Goal: Transaction & Acquisition: Complete application form

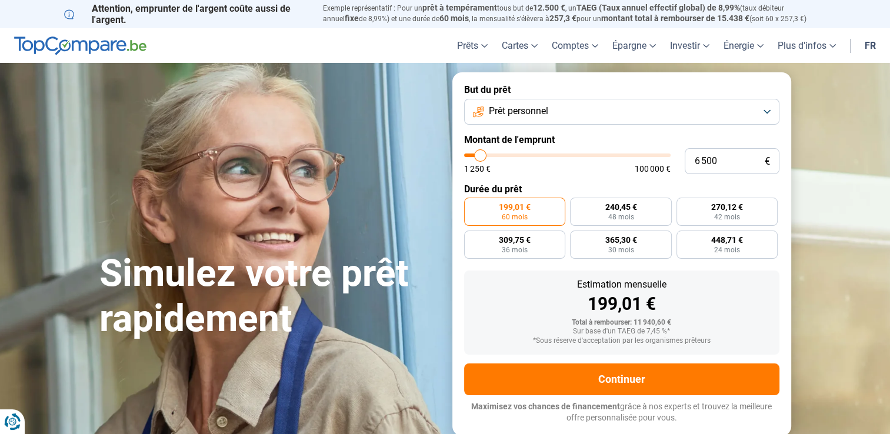
type input "6500"
click at [480, 153] on input "range" at bounding box center [567, 155] width 206 height 4
radio input "true"
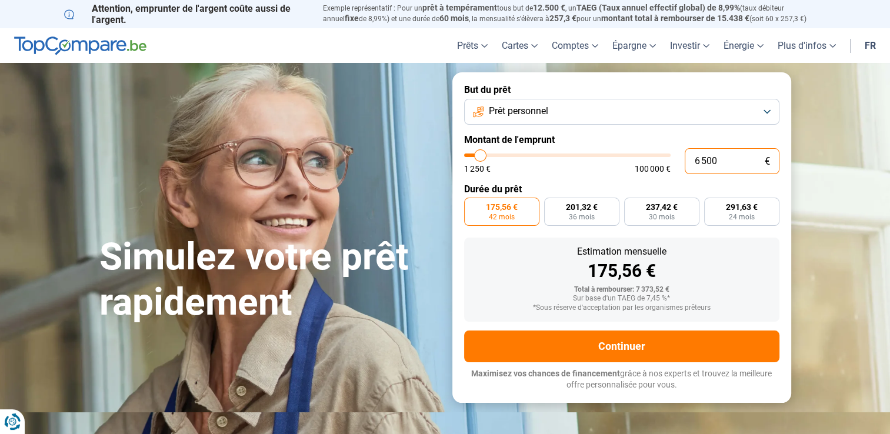
click at [701, 161] on input "6 500" at bounding box center [731, 161] width 95 height 26
type input "650"
type input "1250"
type input "65"
type input "1250"
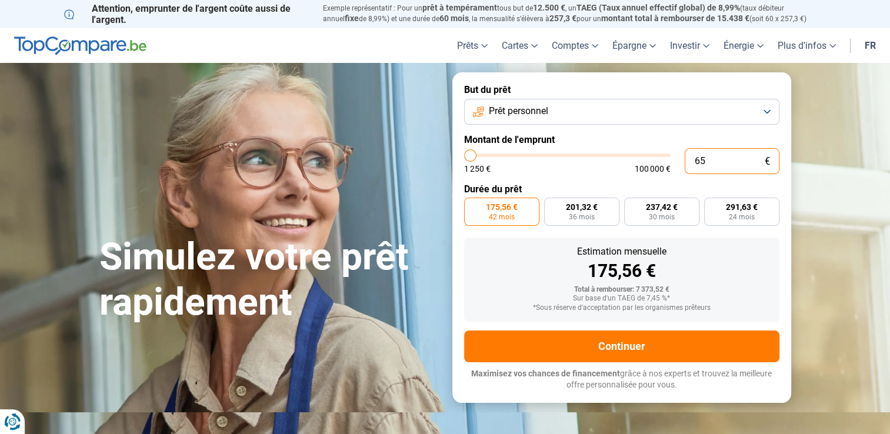
type input "6"
type input "1250"
type input "0"
type input "1250"
type input "1"
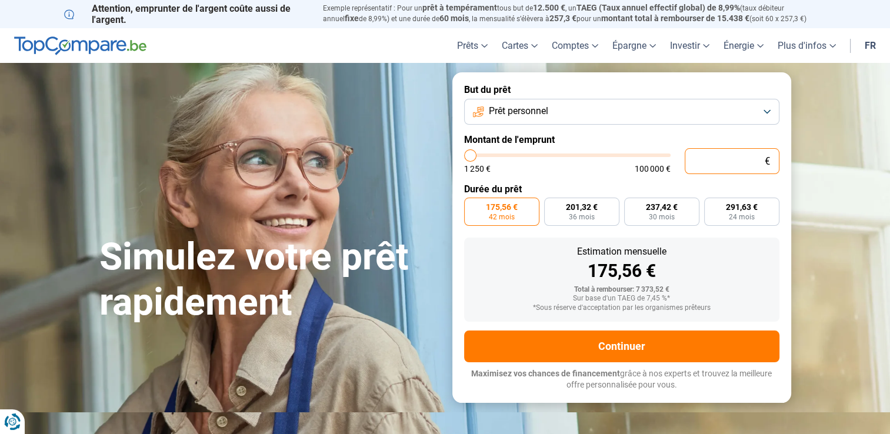
type input "1250"
type input "10"
type input "1250"
type input "100"
type input "1250"
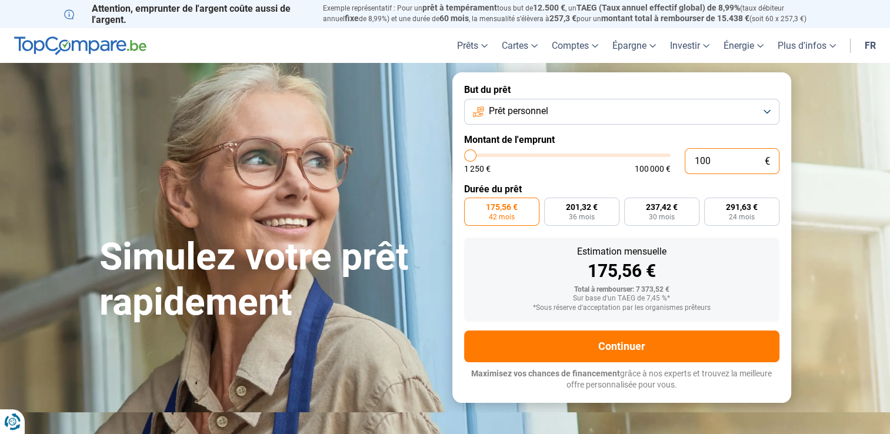
type input "1 000"
type input "1250"
type input "10 000"
type input "10000"
radio input "false"
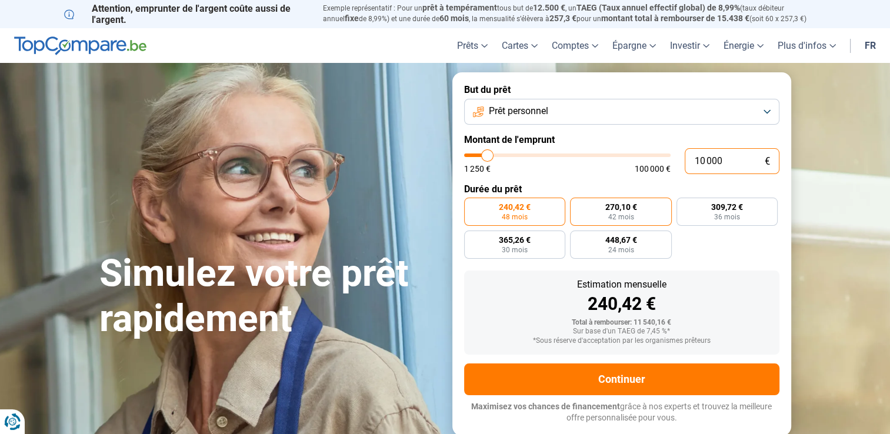
type input "10 000"
click at [641, 213] on label "270,10 € 42 mois" at bounding box center [621, 212] width 102 height 28
click at [577, 205] on input "270,10 € 42 mois" at bounding box center [574, 202] width 8 height 8
radio input "true"
click at [589, 118] on button "Prêt personnel" at bounding box center [621, 112] width 315 height 26
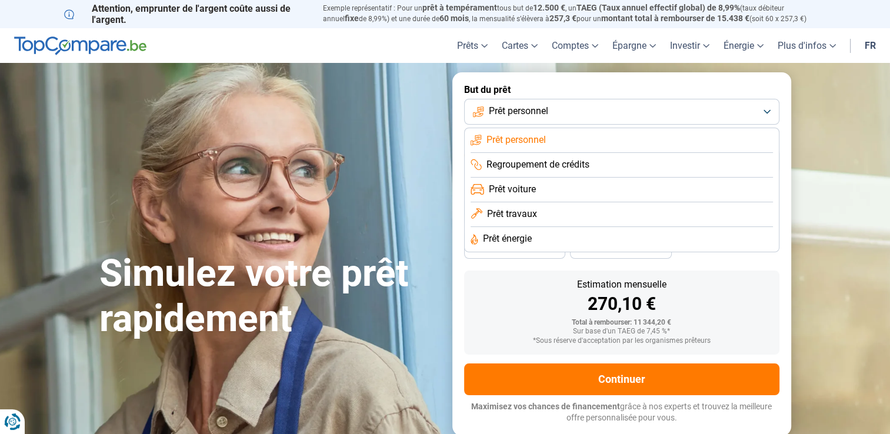
click at [519, 211] on span "Prêt travaux" at bounding box center [512, 214] width 50 height 13
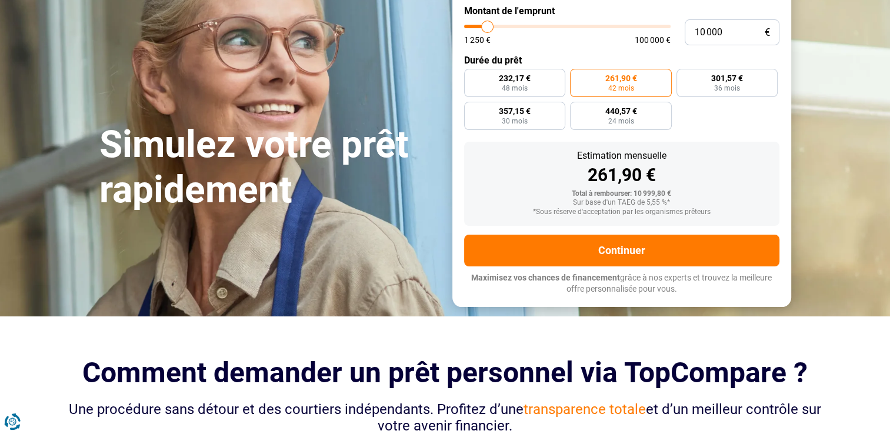
scroll to position [124, 0]
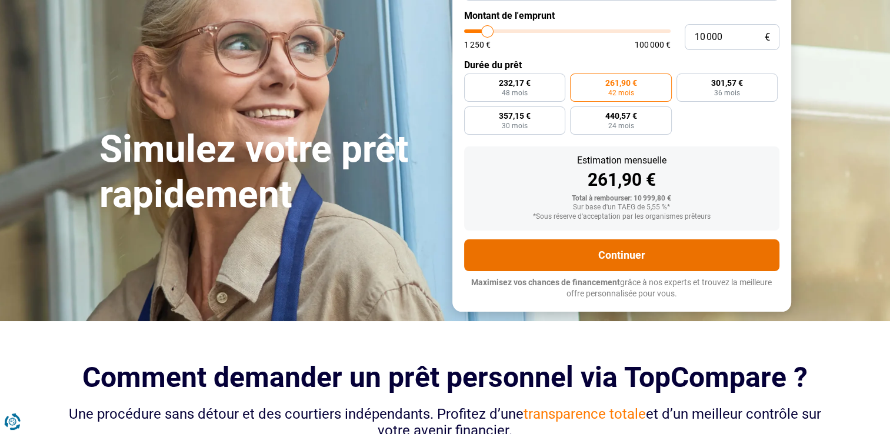
click at [689, 269] on button "Continuer" at bounding box center [621, 255] width 315 height 32
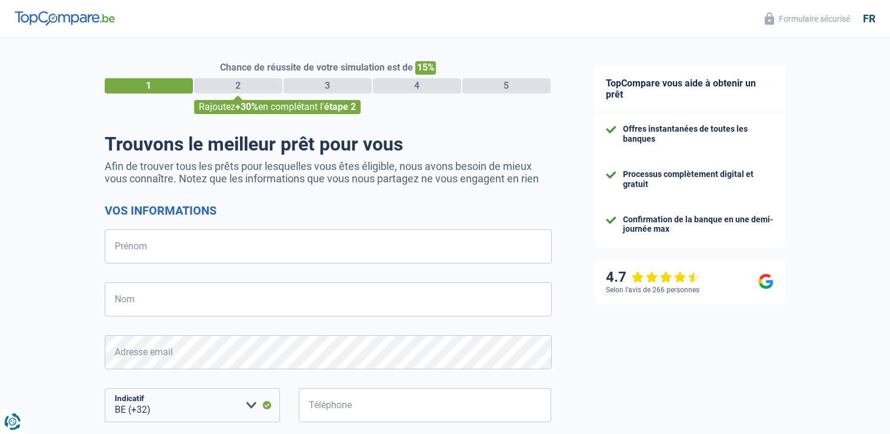
select select "32"
